Goal: Task Accomplishment & Management: Contribute content

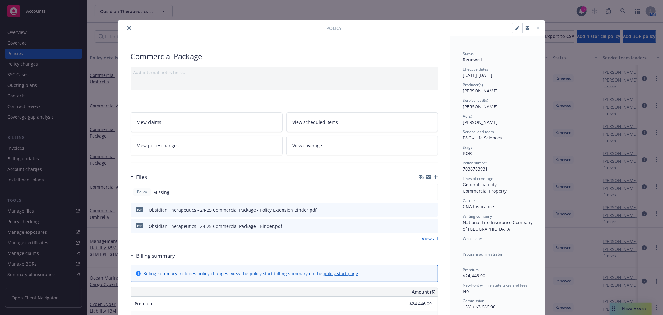
click at [128, 27] on icon "close" at bounding box center [130, 28] width 4 height 4
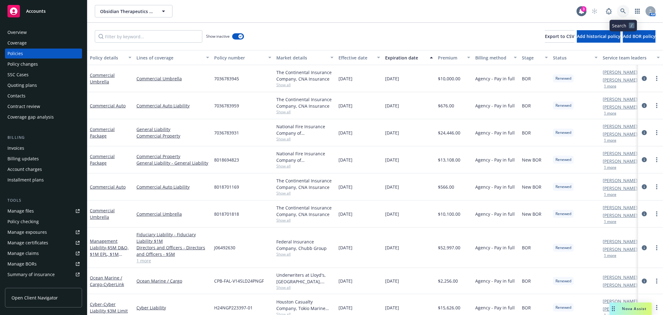
click at [621, 11] on icon at bounding box center [624, 11] width 6 height 6
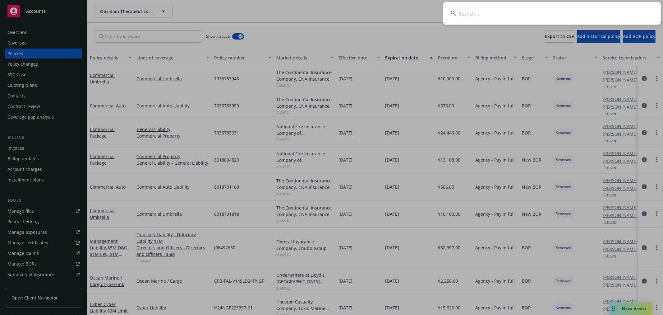
click at [549, 13] on input at bounding box center [553, 13] width 218 height 22
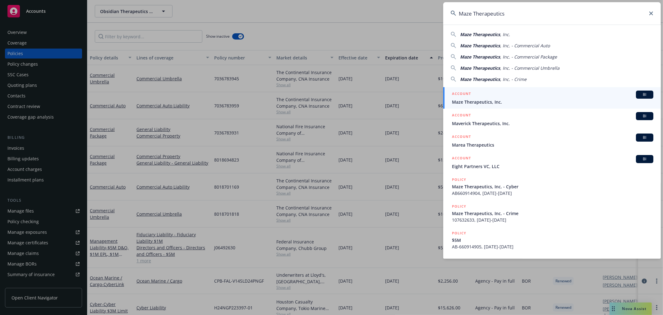
type input "Maze Therapeutics"
click at [469, 100] on span "Maze Therapeutics, Inc." at bounding box center [553, 102] width 202 height 7
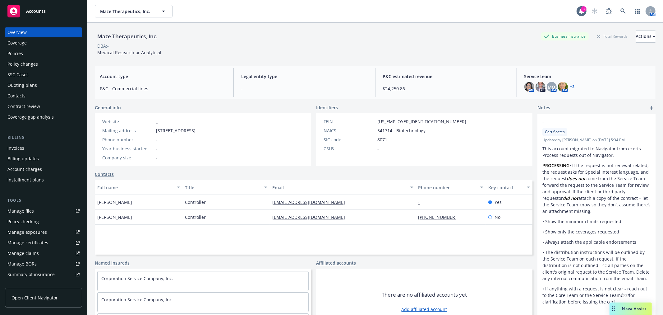
click at [16, 54] on div "Policies" at bounding box center [15, 54] width 16 height 10
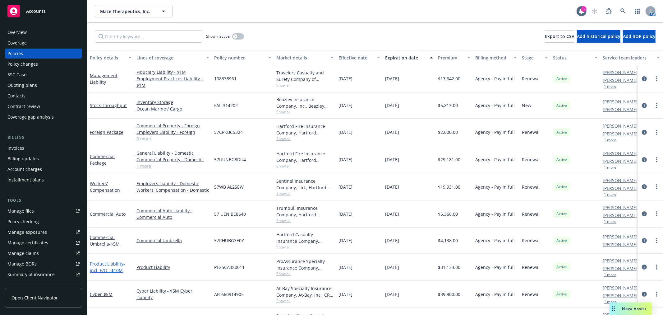
click at [117, 263] on link "Product Liability - incl. E/O - $10M" at bounding box center [107, 267] width 35 height 12
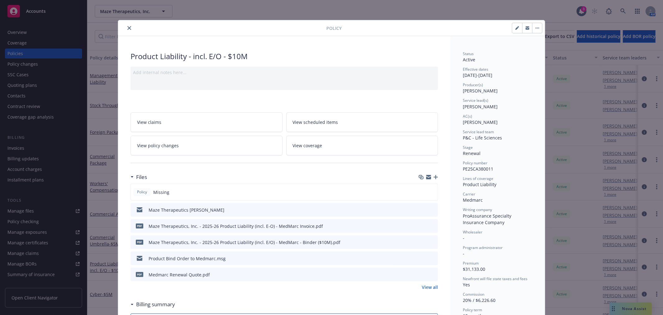
click at [434, 175] on icon "button" at bounding box center [436, 177] width 4 height 4
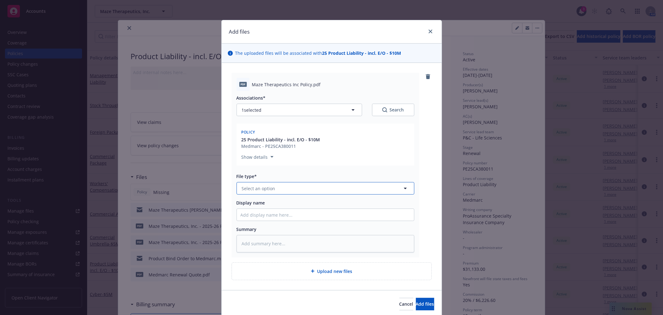
click at [330, 191] on button "Select an option" at bounding box center [326, 188] width 178 height 12
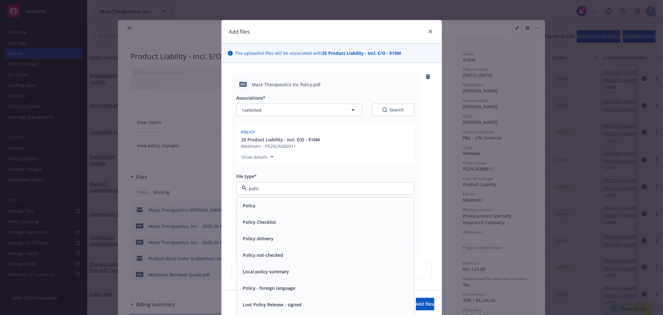
type input "policy"
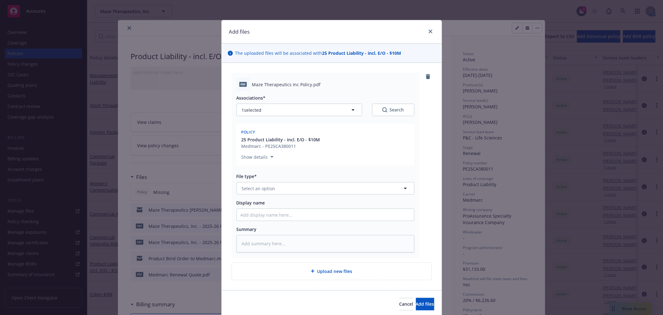
type textarea "x"
click at [320, 188] on button "Select an option" at bounding box center [326, 188] width 178 height 12
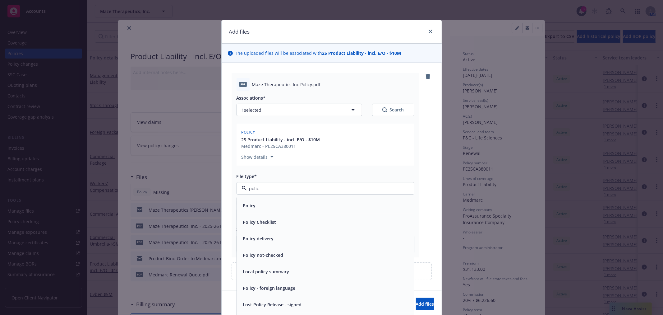
type input "policy"
click at [256, 198] on div "Policy" at bounding box center [325, 205] width 177 height 16
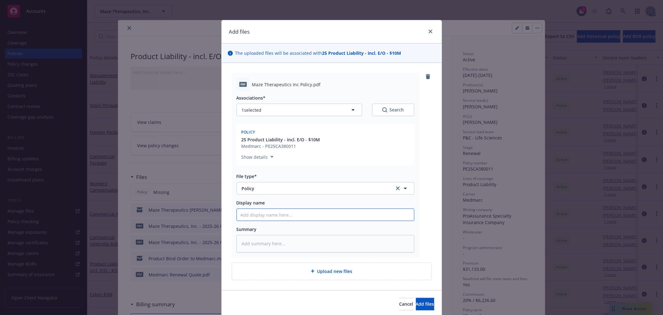
click at [288, 215] on input "Display name" at bounding box center [325, 215] width 177 height 12
click at [252, 212] on input "Display name" at bounding box center [325, 215] width 177 height 12
type textarea "x"
type input "M"
type textarea "x"
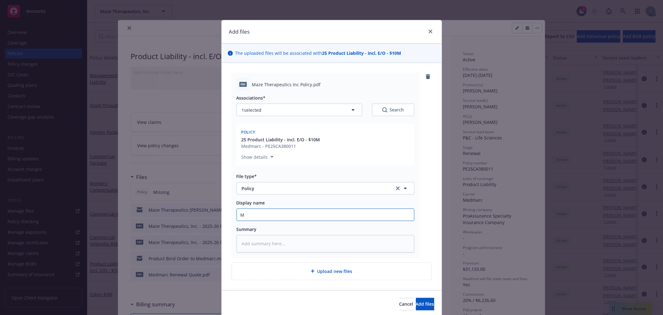
type input "Ma"
type textarea "x"
type input "Maz"
type textarea "x"
type input "Maze"
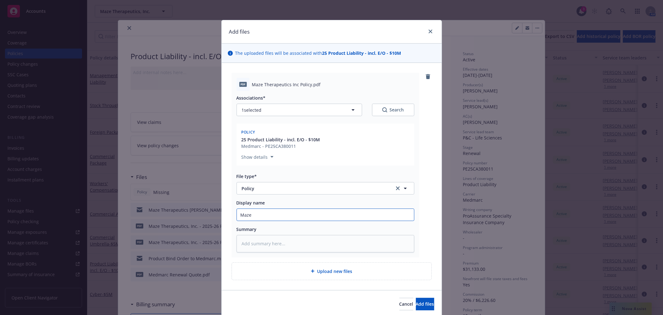
type textarea "x"
type input "Maze"
type textarea "x"
type input "Maze T"
type textarea "x"
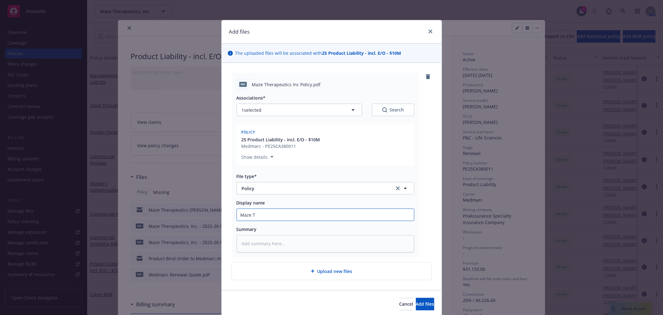
type input "Maze Th"
type textarea "x"
type input "Maze Thr"
type textarea "x"
type input "Maze Thra"
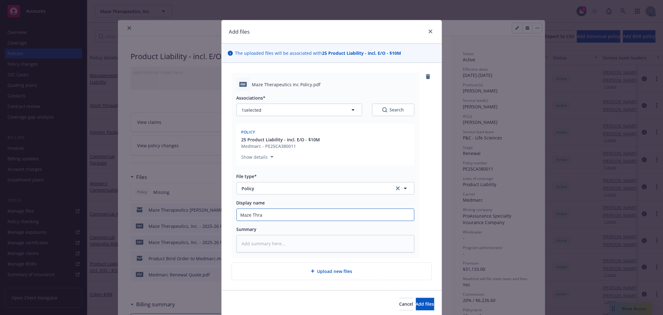
type textarea "x"
type input "Maze Thrap"
type textarea "x"
type input "Maze Thrape"
type textarea "x"
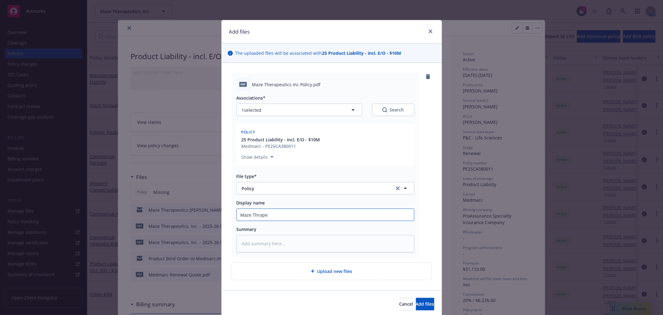
type input "Maze Thrapeu"
type textarea "x"
type input "Maze Thrapeut"
type textarea "x"
type input "Maze Thrapeuti"
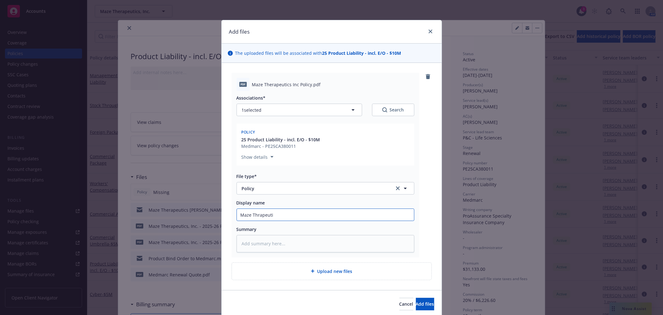
type textarea "x"
type input "Maze Thrapeutic"
type textarea "x"
type input "Maze Thrapeutics"
type textarea "x"
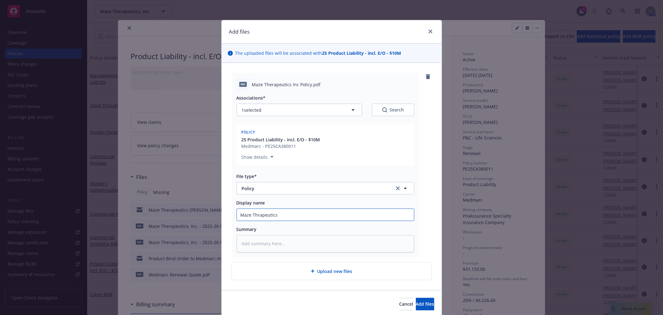
type input "Maze Thrapeutics"
type textarea "x"
type input "Maze Thrapeutics"
type textarea "x"
type input "Maze Thrapeutics"
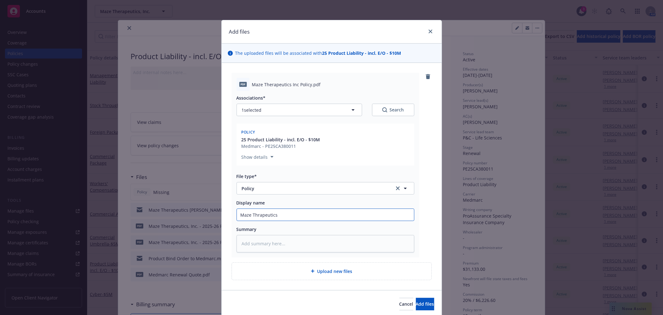
type textarea "x"
type input "Maze Therapeutics"
click at [294, 211] on input "Maze Therapeutics" at bounding box center [325, 215] width 177 height 12
type textarea "x"
type input "Maze Therapeutics -"
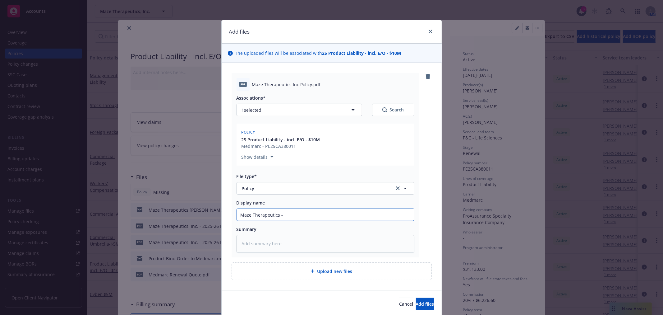
type textarea "x"
type input "Maze Therapeutics -"
type textarea "x"
type input "Maze Therapeutics - 2"
type textarea "x"
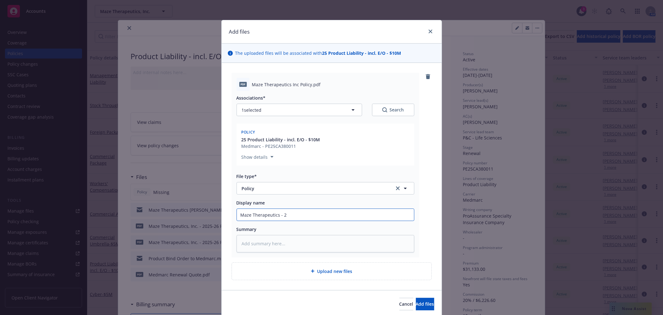
type input "Maze Therapeutics - 25"
type textarea "x"
type input "Maze Therapeutics - 25-"
type textarea "x"
type input "Maze Therapeutics - 25-26"
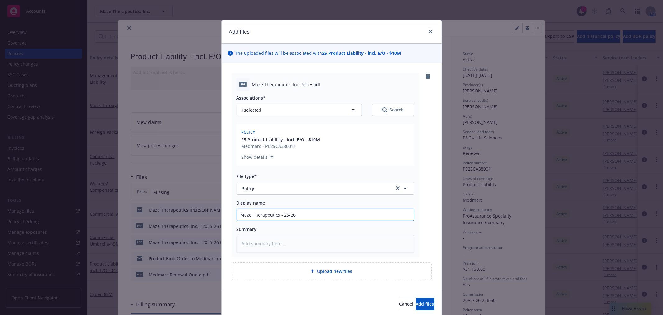
type textarea "x"
type input "Maze Therapeutics - 25-26"
type textarea "x"
type input "Maze Therapeutics - 25-26 P"
type textarea "x"
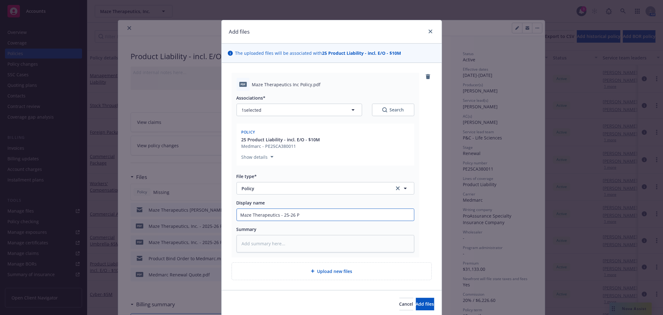
type input "Maze Therapeutics - 25-26 Pr"
type textarea "x"
type input "Maze Therapeutics - 25-26 Pro"
type textarea "x"
type input "Maze Therapeutics - 25-26 Prod"
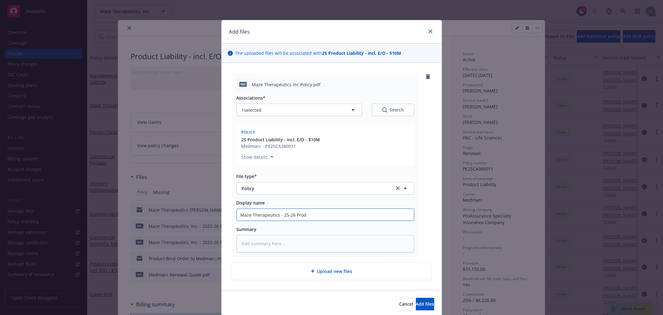
type textarea "x"
type input "Maze Therapeutics - 25-26 Produc"
type textarea "x"
type input "Maze Therapeutics - 25-26 Product"
type textarea "x"
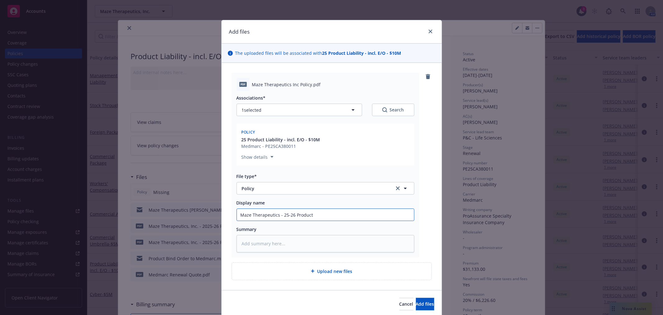
type input "Maze Therapeutics - 25-26 Product"
type textarea "x"
type input "Maze Therapeutics - 25-26 Product L"
type textarea "x"
type input "Maze Therapeutics - 25-26 Product Li"
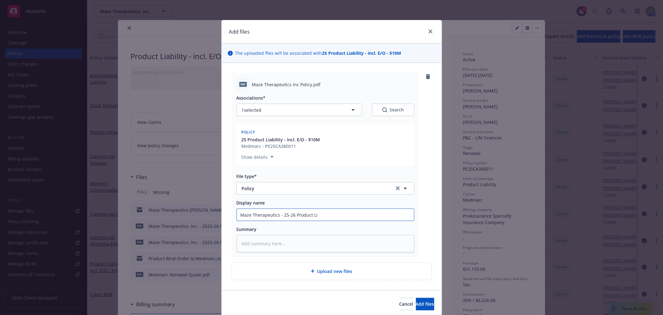
type textarea "x"
type input "Maze Therapeutics - 25-26 Product Lia"
type textarea "x"
type input "Maze Therapeutics - 25-26 Product Liab"
type textarea "x"
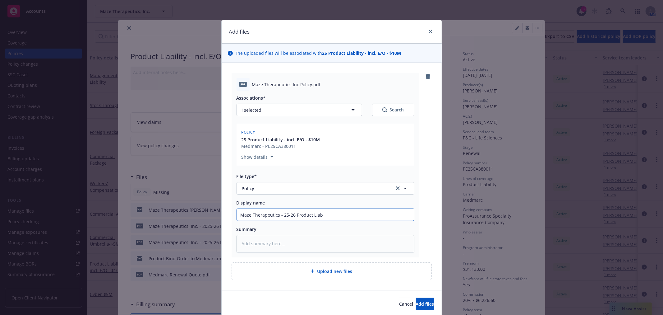
type input "Maze Therapeutics - 25-26 Product Liabi"
type textarea "x"
type input "Maze Therapeutics - 25-26 Product Liabili"
type textarea "x"
type input "Maze Therapeutics - 25-26 Product Liabilit"
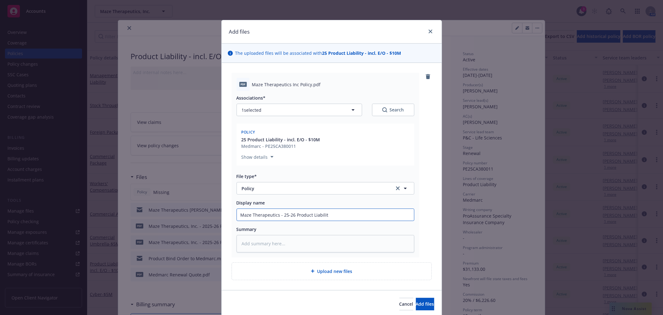
type textarea "x"
type input "Maze Therapeutics - 25-26 Product Liability"
type textarea "x"
type input "Maze Therapeutics - 25-26 Product Liability"
type textarea "x"
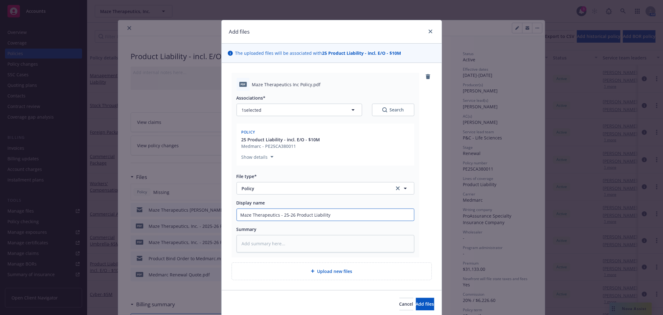
type input "Maze Therapeutics - 25-26 Product Liability P"
type textarea "x"
type input "Maze Therapeutics - 25-26 Product Liability Po"
type textarea "x"
type input "Maze Therapeutics - 25-26 Product Liability Pol"
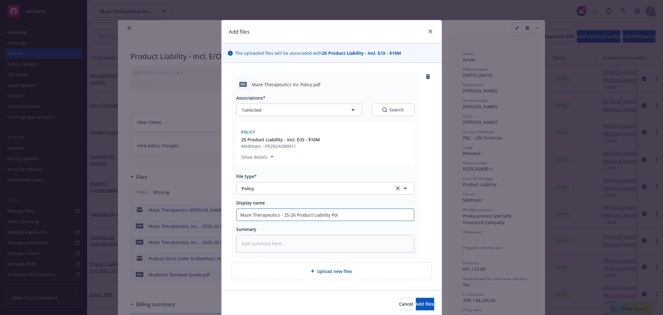
type textarea "x"
type input "Maze Therapeutics - 25-26 Product Liability Poli"
type textarea "x"
type input "Maze Therapeutics - 25-26 Product Liability Polic"
type textarea "x"
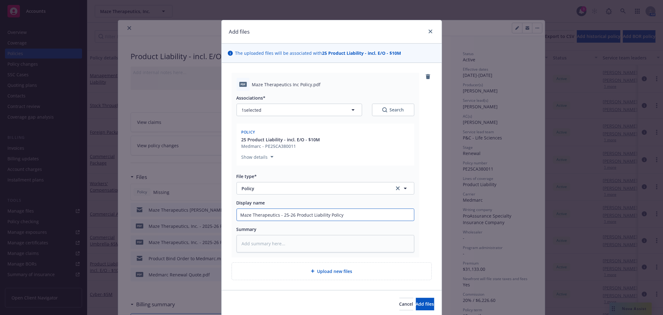
type input "Maze Therapeutics - 25-26 Product Liability Policy"
type textarea "x"
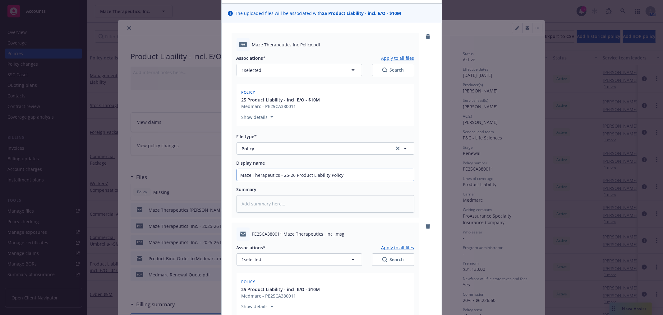
scroll to position [104, 0]
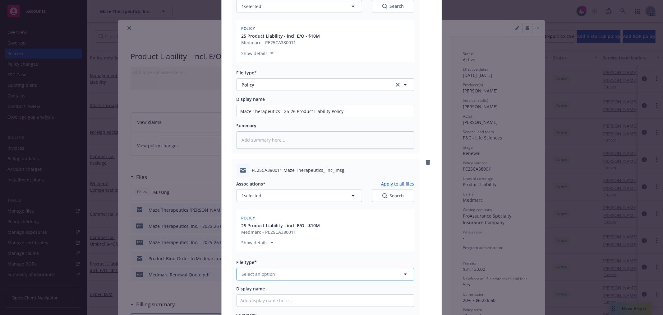
click at [273, 269] on button "Select an option" at bounding box center [326, 274] width 178 height 12
type input "email"
click at [270, 293] on div "Email" at bounding box center [326, 290] width 170 height 9
click at [263, 300] on input "Display name" at bounding box center [325, 301] width 177 height 12
type textarea "x"
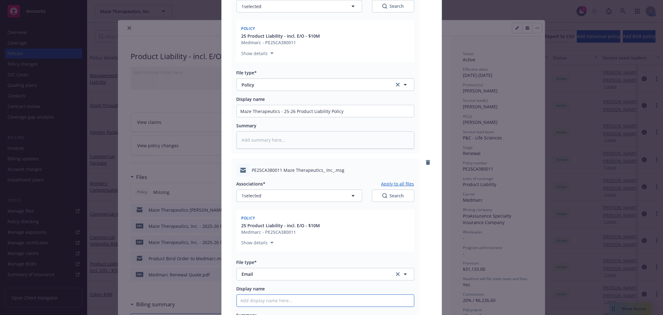
type input "E"
type textarea "x"
type input "Em"
type textarea "x"
type input "Ema"
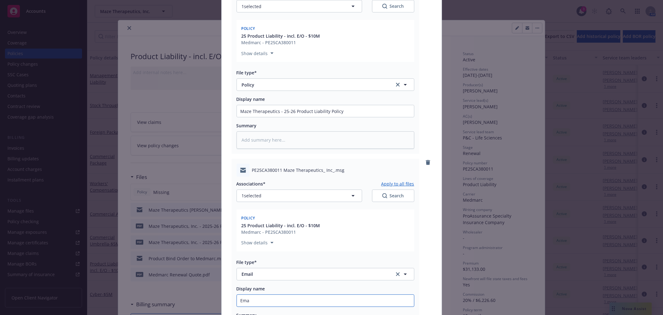
type textarea "x"
type input "Emai"
type textarea "x"
type input "Email"
type textarea "x"
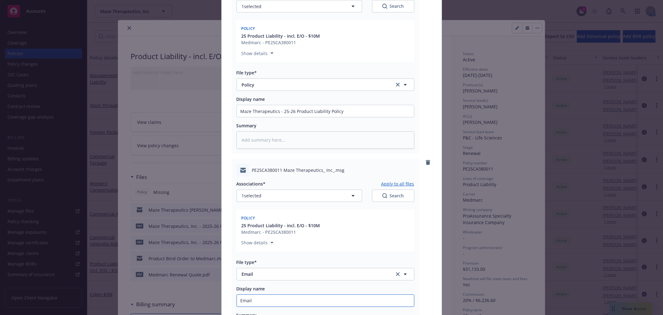
type input "Email"
type textarea "x"
type input "Email f"
type textarea "x"
type input "Email fro"
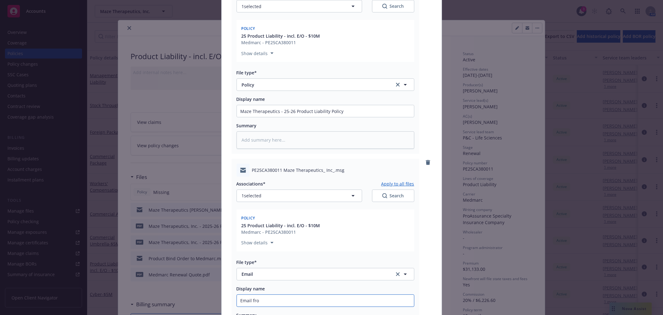
type textarea "x"
type input "Email from"
type textarea "x"
type input "Email from"
type textarea "x"
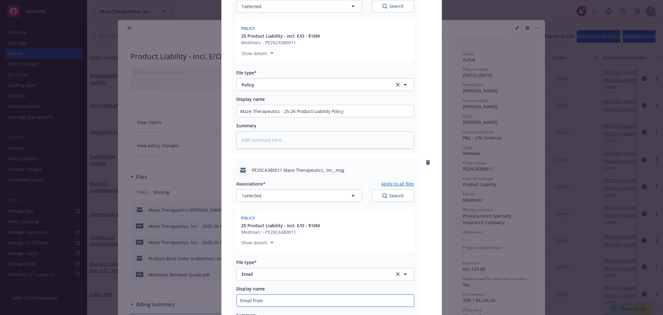
type input "Email from M"
type textarea "x"
type input "Email from Me"
type textarea "x"
type input "Email from Med"
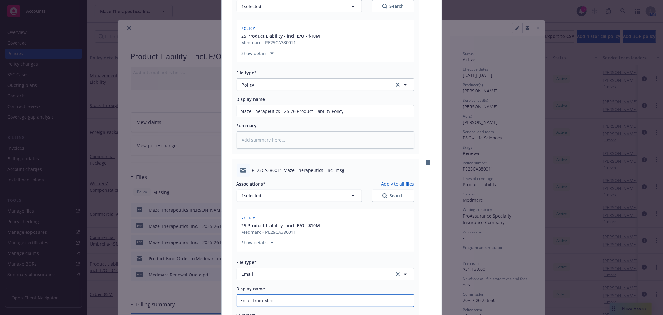
type textarea "x"
type input "Email from Medm"
type textarea "x"
type input "Email from Medma"
type textarea "x"
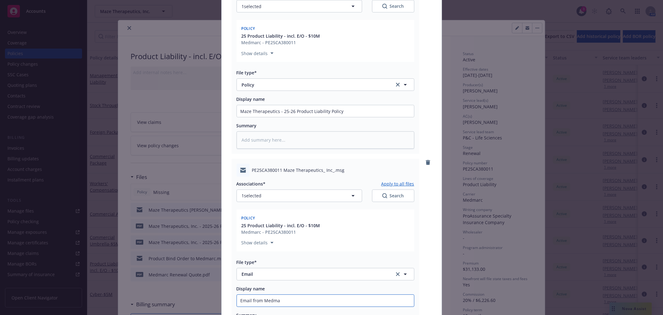
type input "Email from [GEOGRAPHIC_DATA]"
type textarea "x"
type input "Email from Medmarc"
type textarea "x"
type input "Email from Medmarc"
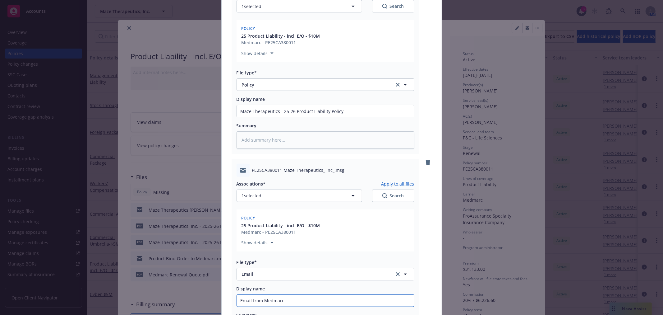
type textarea "x"
type input "Email from [GEOGRAPHIC_DATA] w"
type textarea "x"
type input "Email from [GEOGRAPHIC_DATA] wi"
type textarea "x"
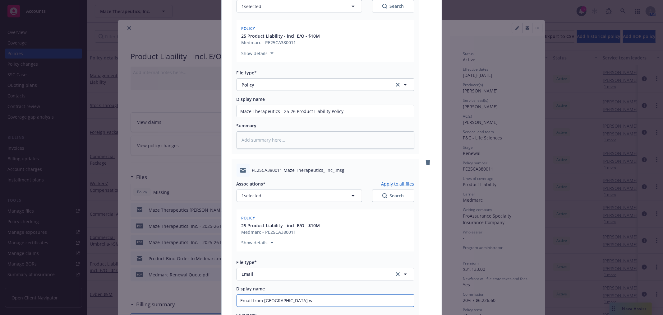
type input "Email from Medmarc wit"
type textarea "x"
type input "Email from Medmarc with"
type textarea "x"
type input "Email from Medmarc with"
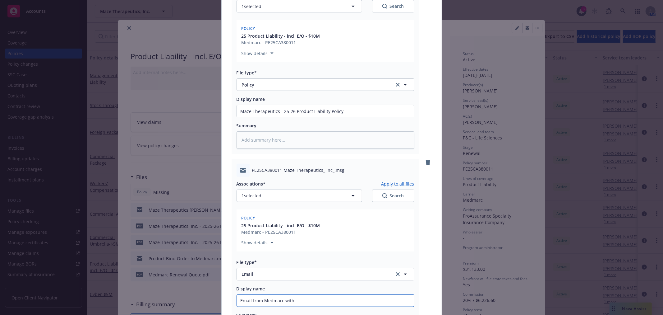
type textarea "x"
type input "Email from Medmarc with P"
type textarea "x"
type input "Email from Medmarc with Pr"
type textarea "x"
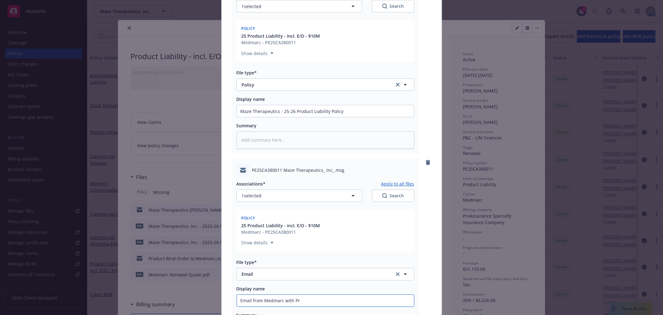
type input "Email from Medmarc with Pro"
type textarea "x"
type input "Email from Medmarc with Prod"
type textarea "x"
type input "Email from Medmarc with Produ"
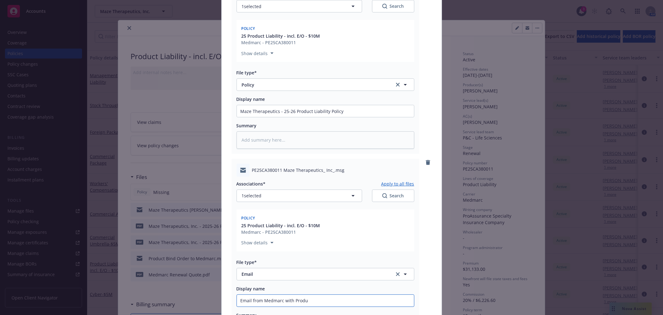
type textarea "x"
type input "Email from Medmarc with Produc"
type textarea "x"
type input "Email from Medmarc with Product"
type textarea "x"
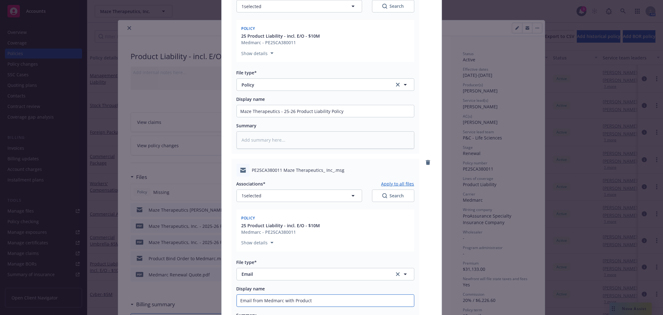
type input "Email from Medmarc with Products"
type textarea "x"
type input "Email from Medmarc with Products"
type textarea "x"
type input "Email from Medmarc with Products P"
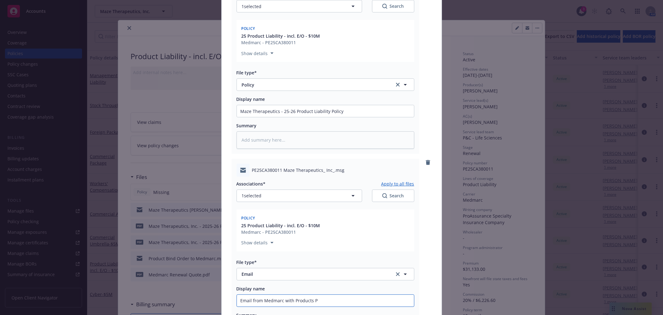
type textarea "x"
type input "Email from Medmarc with Products Po"
type textarea "x"
type input "Email from Medmarc with Products Pol"
type textarea "x"
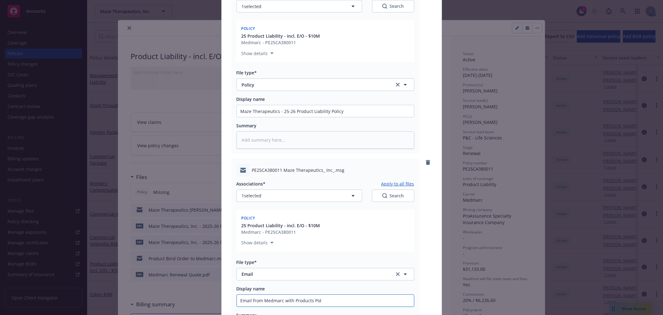
type input "Email from Medmarc with Products Poli"
type textarea "x"
type input "Email from Medmarc with Products Polic"
type textarea "x"
type input "Email from Medmarc with Products Policy"
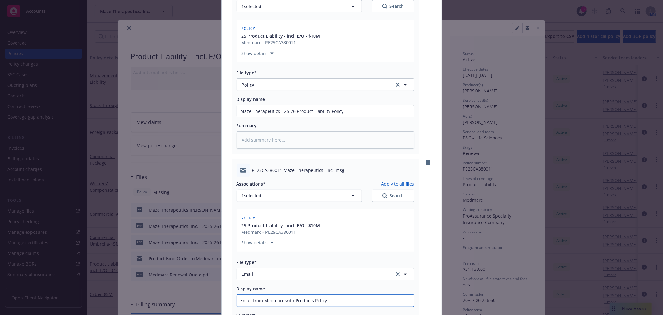
type textarea "x"
type input "Email from Medmarc with Products Policy"
type textarea "x"
type input "Email from Medmarc with Products Policy A"
type textarea "x"
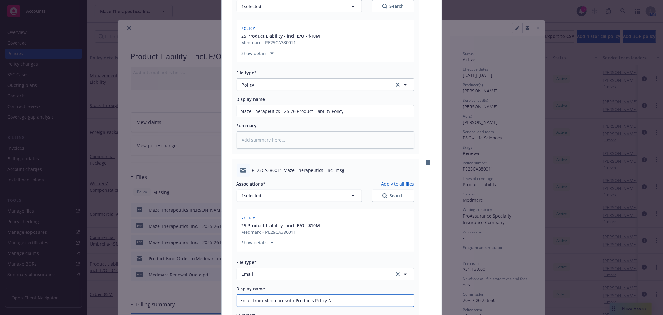
type input "Email from Medmarc with Products Policy At"
type textarea "x"
type input "Email from Medmarc with Products Policy Att"
type textarea "x"
type input "Email from Medmarc with Products Policy Atta"
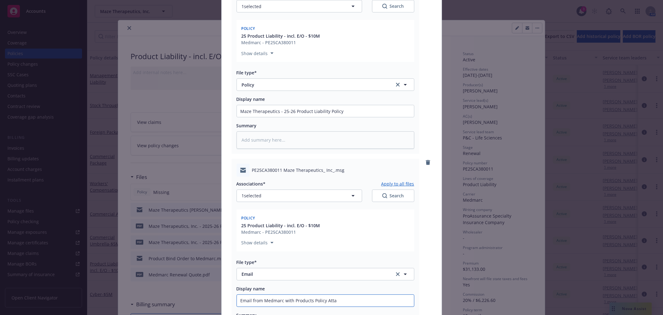
type textarea "x"
type input "Email from Medmarc with Products Policy Attac"
type textarea "x"
type input "Email from Medmarc with Products Policy Attach"
type textarea "x"
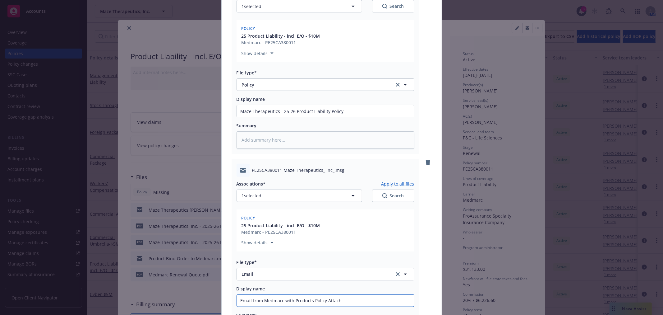
type input "Email from Medmarc with Products Policy Attache"
type textarea "x"
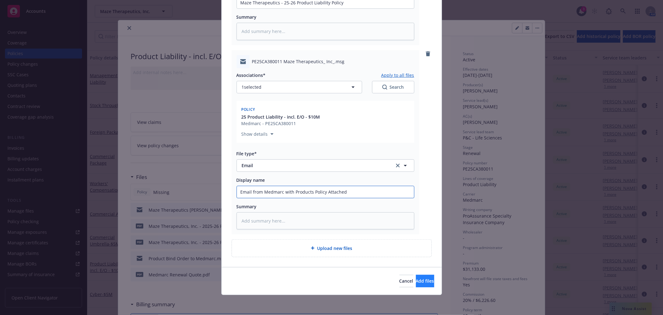
type input "Email from Medmarc with Products Policy Attached"
click at [416, 284] on button "Add files" at bounding box center [425, 281] width 18 height 12
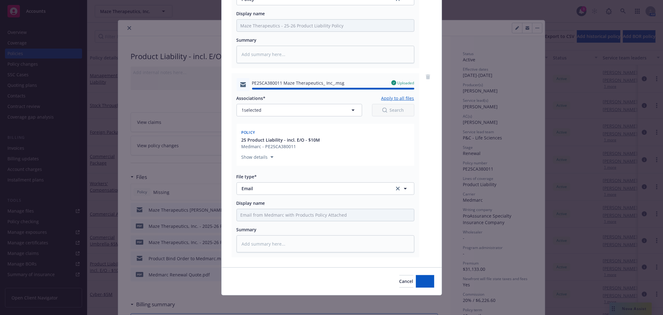
type textarea "x"
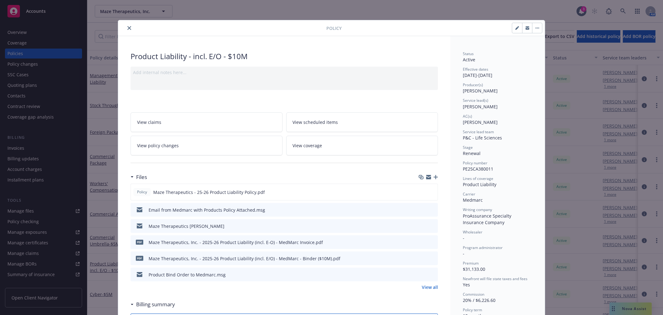
click at [128, 27] on icon "close" at bounding box center [130, 28] width 4 height 4
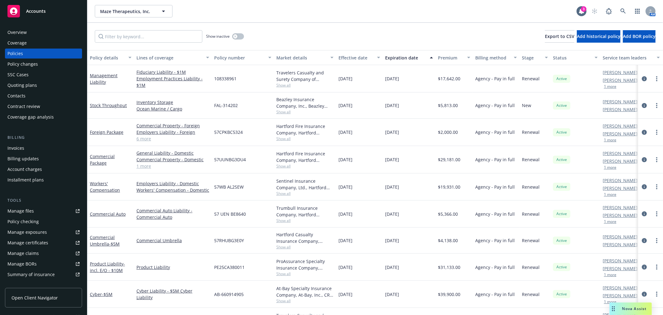
click at [335, 26] on div "Show inactive Export to CSV Add historical policy Add BOR policy" at bounding box center [375, 36] width 576 height 27
